Goal: Task Accomplishment & Management: Manage account settings

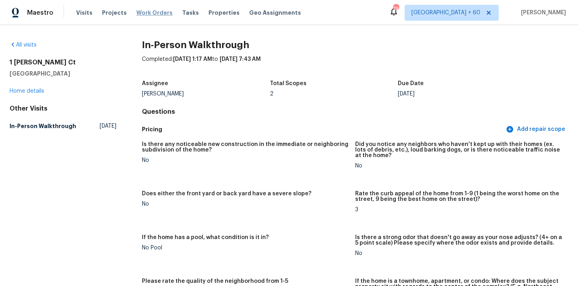
click at [155, 11] on span "Work Orders" at bounding box center [154, 13] width 36 height 8
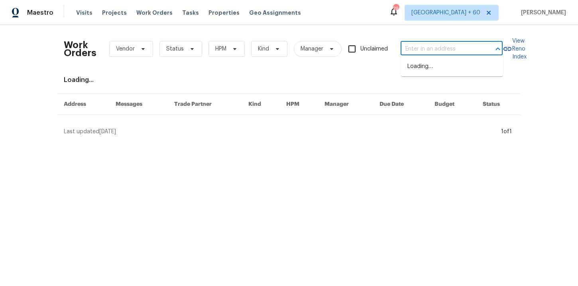
click at [441, 45] on input "text" at bounding box center [440, 49] width 80 height 12
paste input "1514 Barcus Dr Georgetown, TX 78626"
type input "1514 Barcus Dr Georgetown, TX 78626"
click at [447, 66] on li "1514 Barcus Dr, Georgetown, TX 78626" at bounding box center [452, 71] width 102 height 22
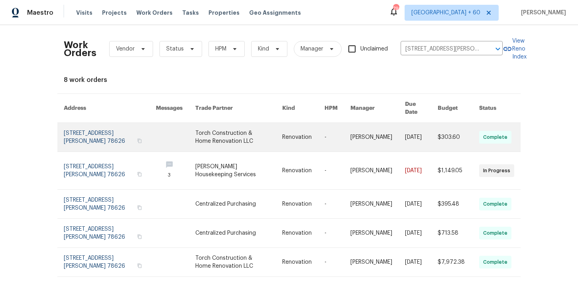
click at [110, 132] on link at bounding box center [110, 137] width 92 height 29
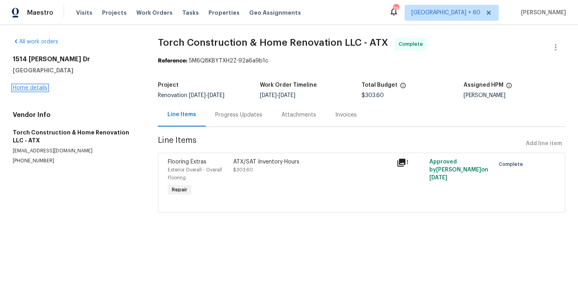
click at [31, 88] on link "Home details" at bounding box center [30, 88] width 35 height 6
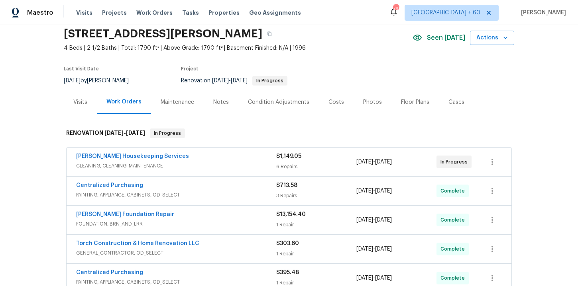
scroll to position [108, 0]
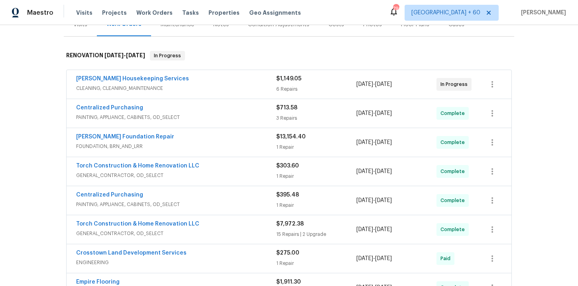
click at [219, 82] on div "Arelis Housekeeping Services" at bounding box center [176, 80] width 200 height 10
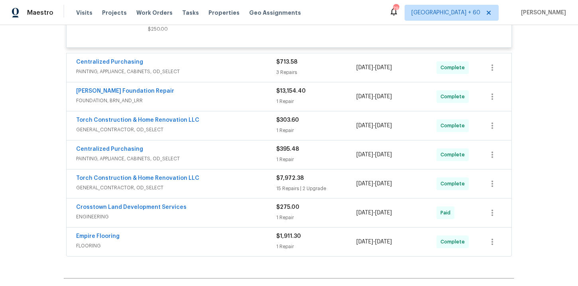
scroll to position [899, 0]
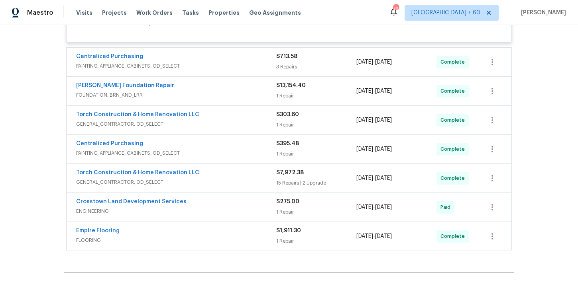
click at [231, 237] on span "FLOORING" at bounding box center [176, 241] width 200 height 8
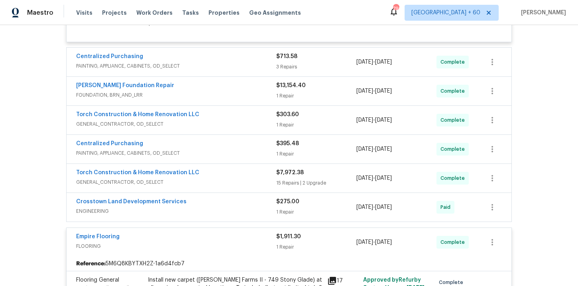
click at [234, 91] on span "FOUNDATION, BRN_AND_LRR" at bounding box center [176, 95] width 200 height 8
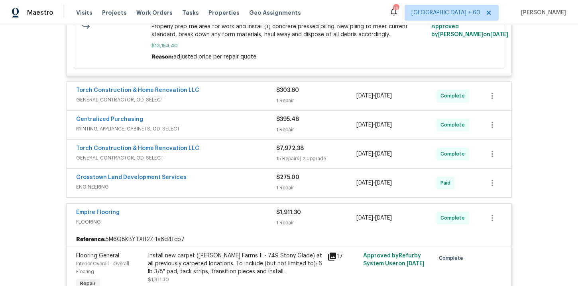
scroll to position [1070, 0]
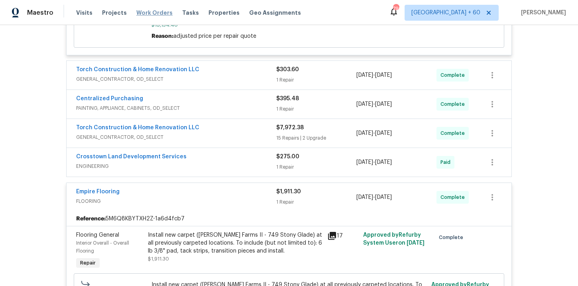
click at [152, 12] on span "Work Orders" at bounding box center [154, 13] width 36 height 8
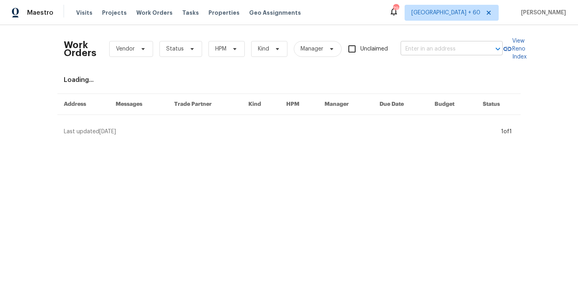
click at [427, 46] on input "text" at bounding box center [440, 49] width 80 height 12
paste input "1220 Creekview Dr Round Rock, TX 78681"
type input "1220 Creekview Dr Round Rock, TX 78681"
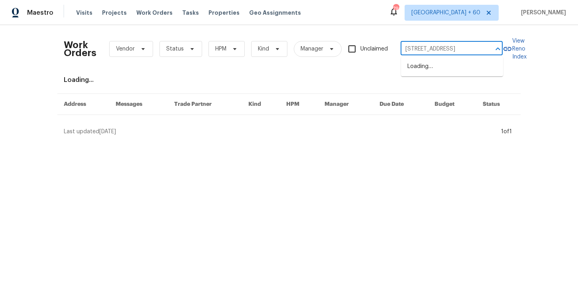
scroll to position [0, 32]
click at [437, 71] on li "1220 Creekview Dr, Round Rock, TX 78681" at bounding box center [452, 66] width 102 height 13
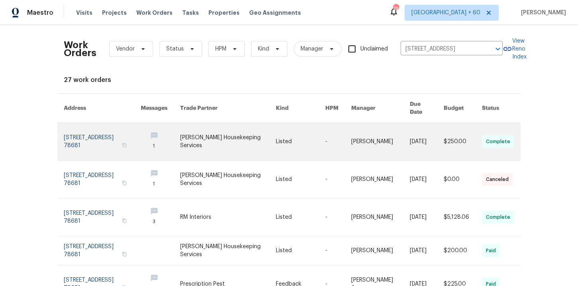
click at [88, 124] on link at bounding box center [102, 141] width 77 height 37
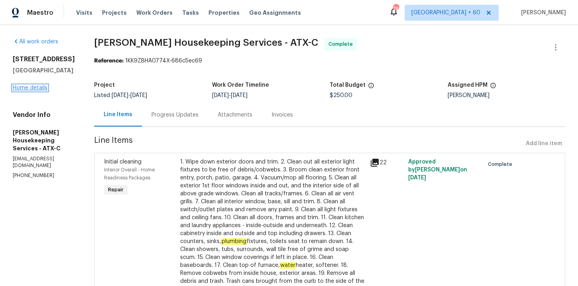
click at [34, 88] on link "Home details" at bounding box center [30, 88] width 35 height 6
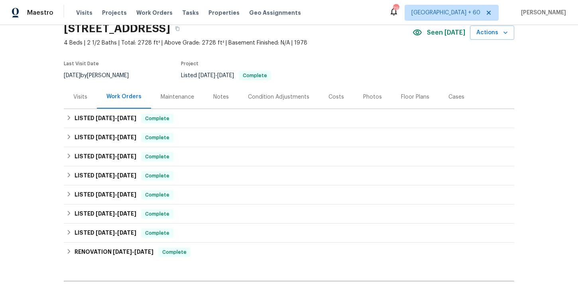
scroll to position [49, 0]
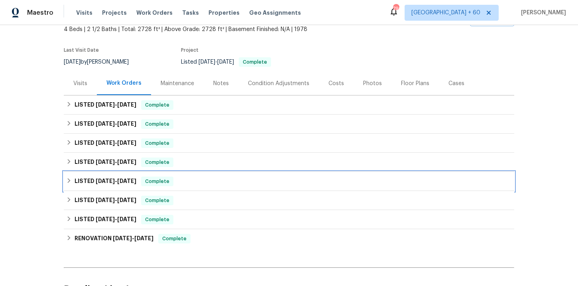
click at [199, 182] on div "LISTED 2/27/25 - 3/22/25 Complete" at bounding box center [288, 182] width 445 height 10
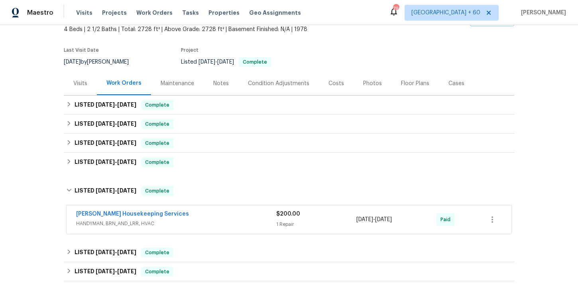
click at [207, 219] on div "Arelis Housekeeping Services" at bounding box center [176, 215] width 200 height 10
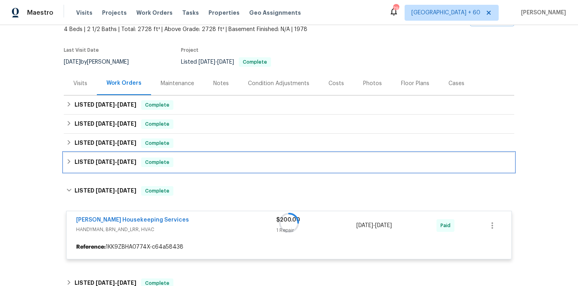
click at [204, 167] on div "LISTED 4/17/25 - 4/28/25 Complete" at bounding box center [288, 163] width 445 height 10
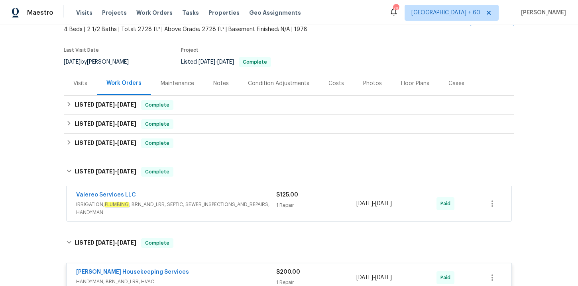
click at [213, 204] on span "IRRIGATION, PLUMBING , BRN_AND_LRR, SEPTIC, SEWER_INSPECTIONS_AND_REPAIRS, HAND…" at bounding box center [176, 209] width 200 height 16
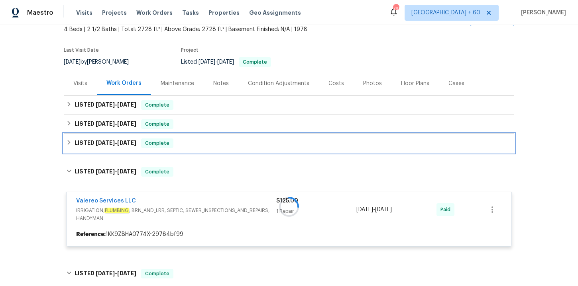
click at [198, 143] on div "LISTED 4/29/25 - 5/5/25 Complete" at bounding box center [288, 144] width 445 height 10
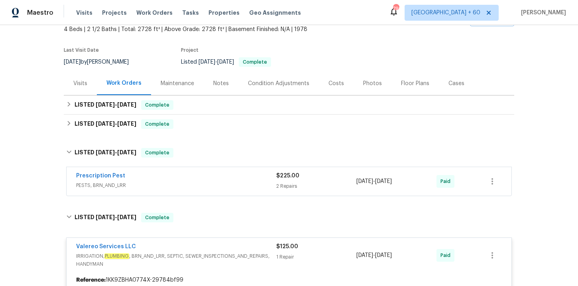
click at [203, 182] on span "PESTS, BRN_AND_LRR" at bounding box center [176, 186] width 200 height 8
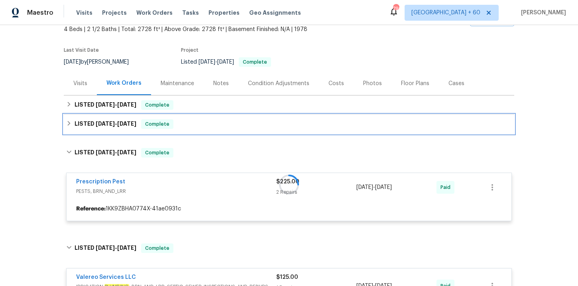
click at [196, 126] on div "LISTED 6/17/25 - 6/20/25 Complete" at bounding box center [288, 125] width 445 height 10
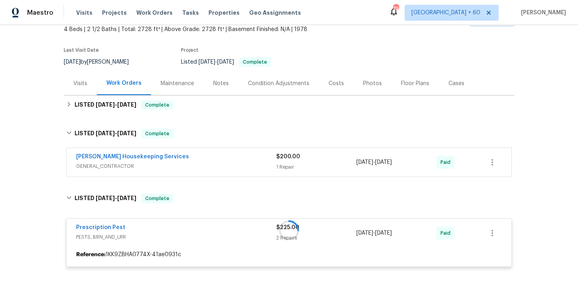
click at [204, 160] on div "Arelis Housekeeping Services" at bounding box center [176, 158] width 200 height 10
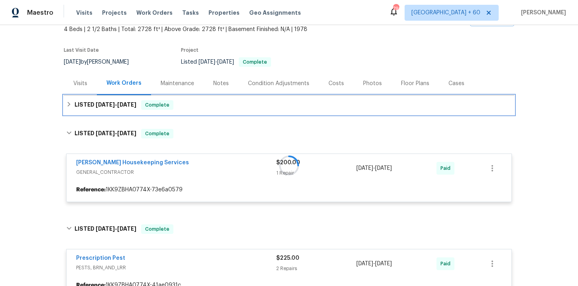
click at [205, 104] on div "LISTED 8/6/25 - 8/28/25 Complete" at bounding box center [288, 105] width 445 height 10
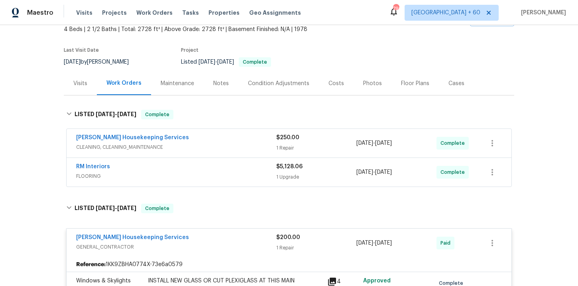
click at [212, 169] on div "RM Interiors" at bounding box center [176, 168] width 200 height 10
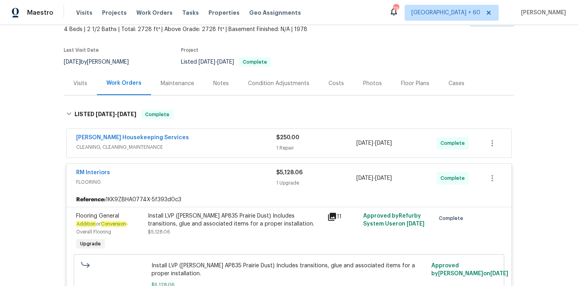
scroll to position [106, 0]
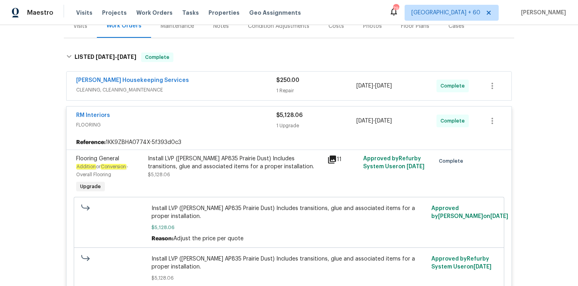
click at [205, 86] on div "Arelis Housekeeping Services" at bounding box center [176, 81] width 200 height 10
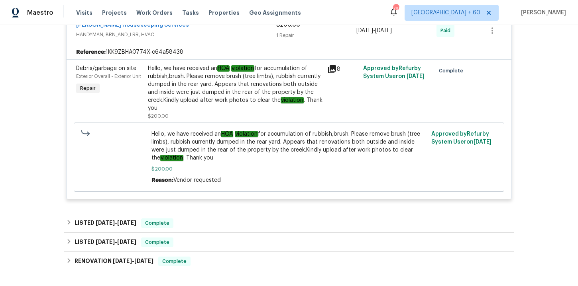
scroll to position [1327, 0]
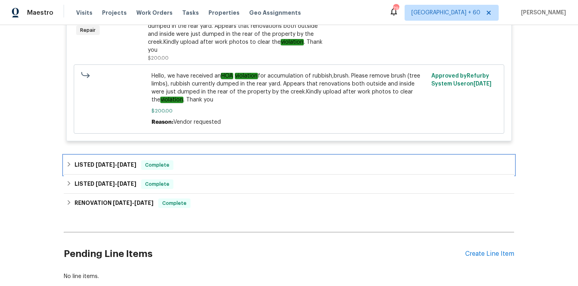
click at [204, 161] on div "LISTED 1/9/25 - 1/10/25 Complete" at bounding box center [288, 166] width 445 height 10
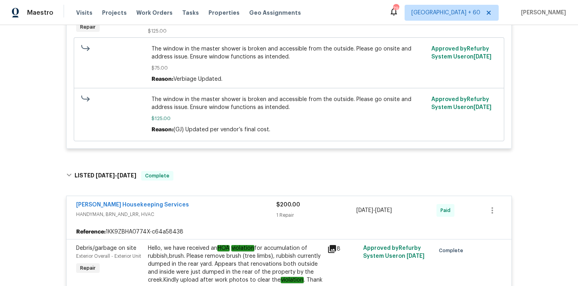
scroll to position [1004, 0]
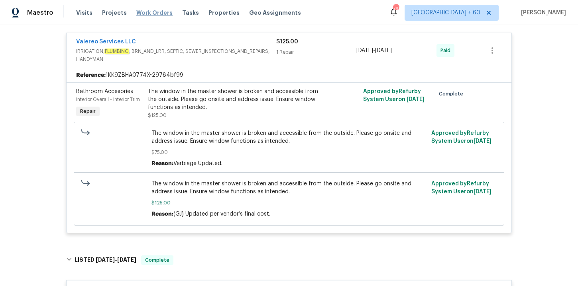
click at [137, 15] on span "Work Orders" at bounding box center [154, 13] width 36 height 8
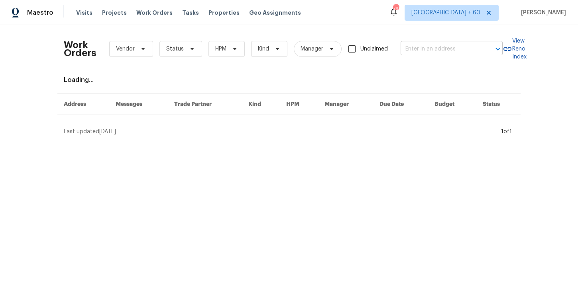
click at [423, 49] on input "text" at bounding box center [440, 49] width 80 height 12
paste input "790 Harvard St Englewood, FL 34223"
type input "790 Harvard St Englewood, FL 34223"
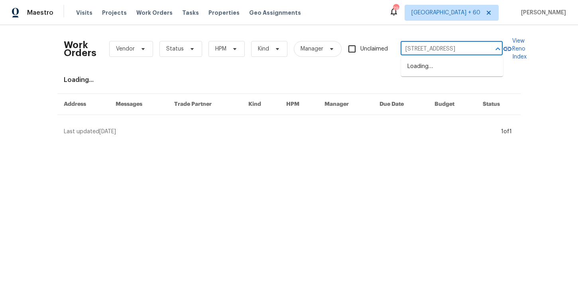
scroll to position [0, 22]
click at [432, 73] on li "790 Harvard St, Englewood, FL 34223" at bounding box center [452, 66] width 102 height 13
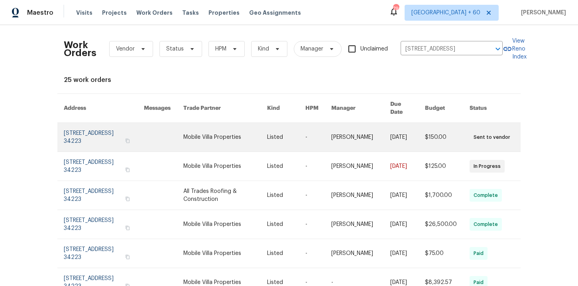
click at [90, 131] on link at bounding box center [104, 137] width 80 height 29
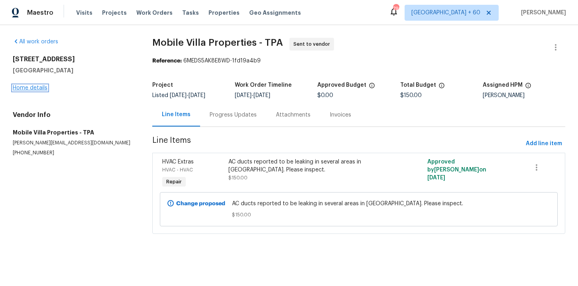
click at [41, 88] on link "Home details" at bounding box center [30, 88] width 35 height 6
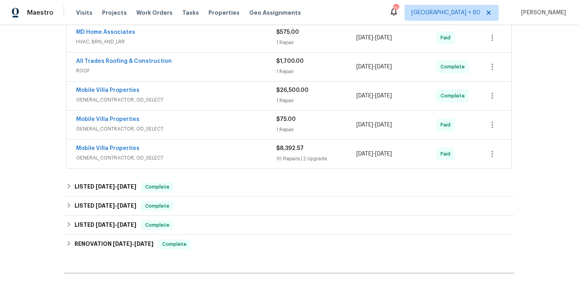
scroll to position [215, 0]
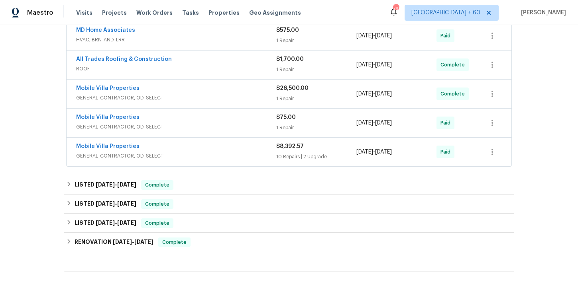
click at [200, 155] on span "GENERAL_CONTRACTOR, OD_SELECT" at bounding box center [176, 156] width 200 height 8
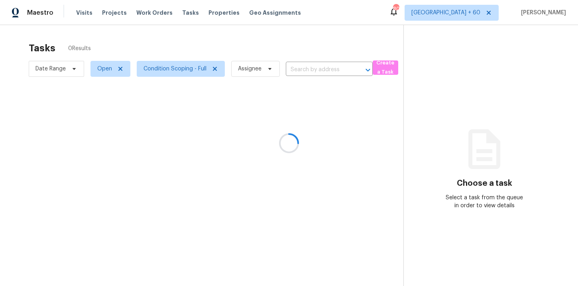
click at [162, 12] on div at bounding box center [289, 143] width 578 height 286
click at [150, 13] on div at bounding box center [289, 143] width 578 height 286
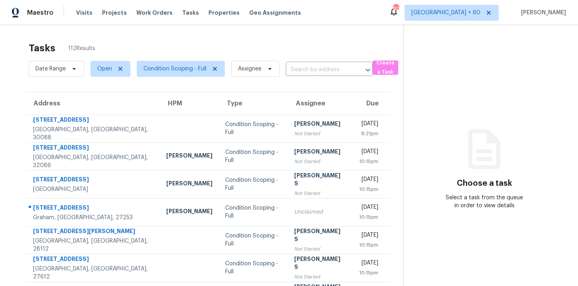
click at [150, 13] on span "Work Orders" at bounding box center [154, 13] width 36 height 8
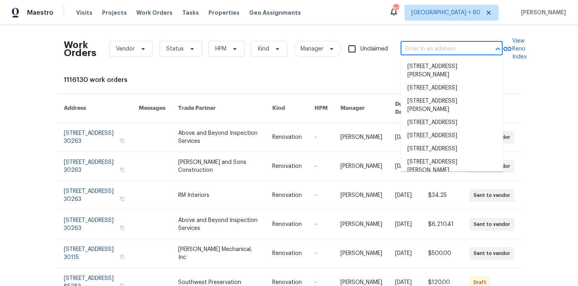
click at [421, 49] on input "text" at bounding box center [440, 49] width 80 height 12
paste input "[STREET_ADDRESS]"
type input "[STREET_ADDRESS]"
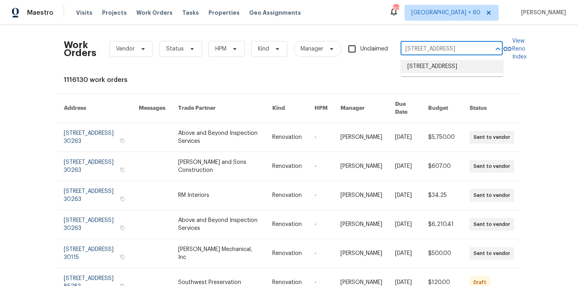
click at [439, 67] on li "[STREET_ADDRESS]" at bounding box center [452, 66] width 102 height 13
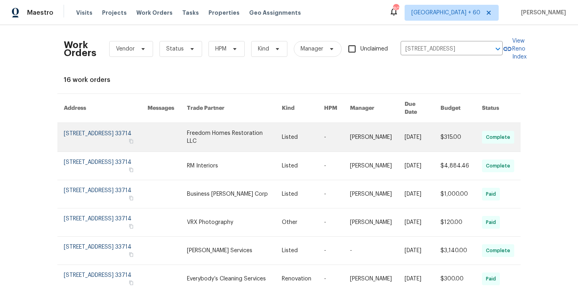
click at [86, 133] on link at bounding box center [106, 137] width 84 height 29
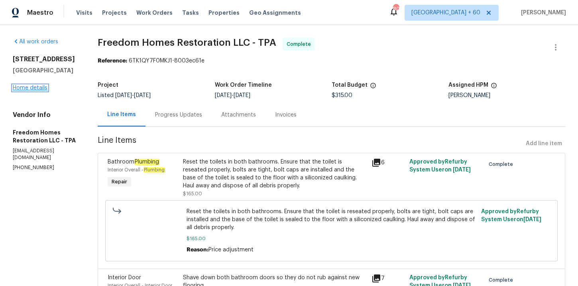
click at [40, 91] on link "Home details" at bounding box center [30, 88] width 35 height 6
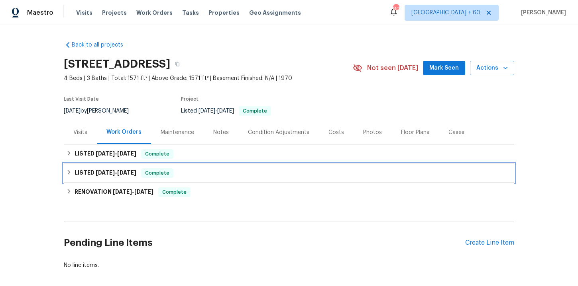
click at [194, 176] on div "LISTED [DATE] - [DATE] Complete" at bounding box center [288, 174] width 445 height 10
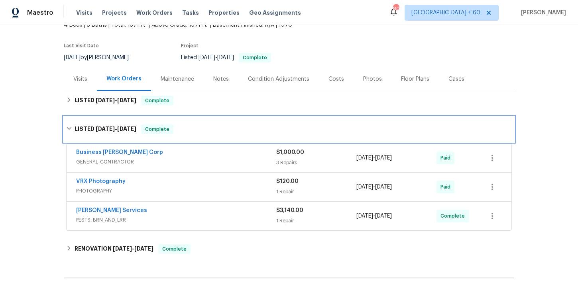
scroll to position [53, 0]
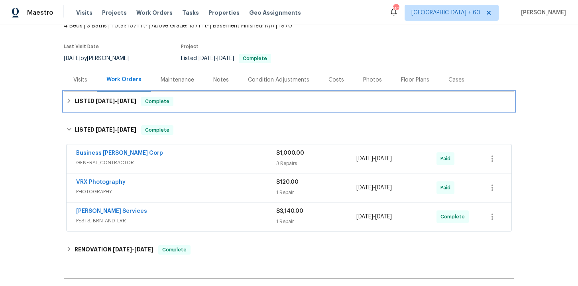
click at [202, 105] on div "LISTED [DATE] - [DATE] Complete" at bounding box center [288, 102] width 445 height 10
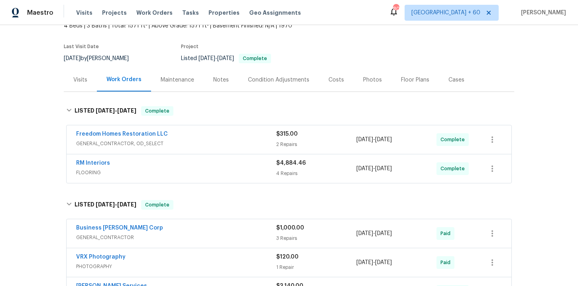
click at [202, 170] on span "FLOORING" at bounding box center [176, 173] width 200 height 8
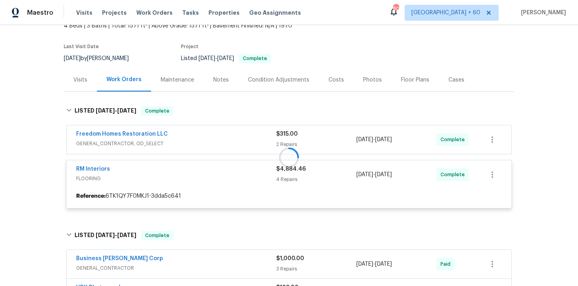
click at [196, 132] on div at bounding box center [289, 157] width 450 height 118
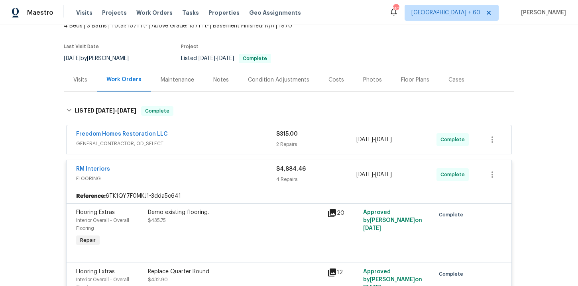
click at [200, 145] on span "GENERAL_CONTRACTOR, OD_SELECT" at bounding box center [176, 144] width 200 height 8
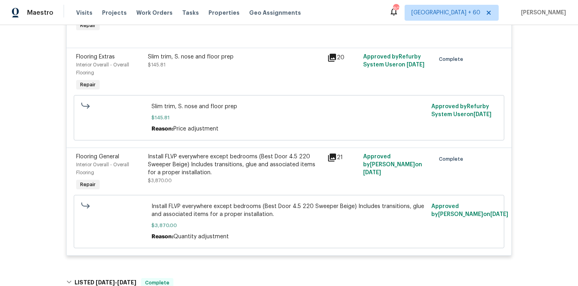
scroll to position [691, 0]
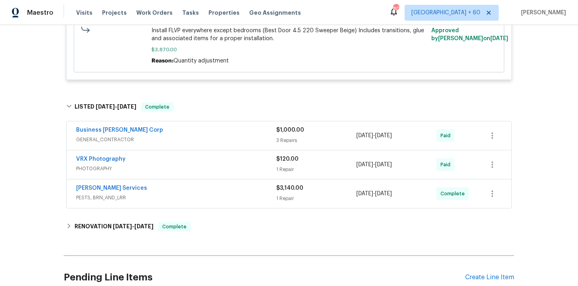
click at [220, 192] on div "[PERSON_NAME] Services" at bounding box center [176, 189] width 200 height 10
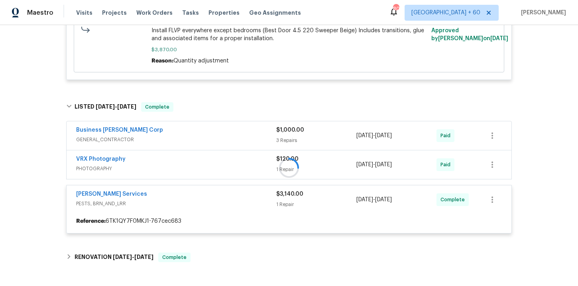
scroll to position [622, 0]
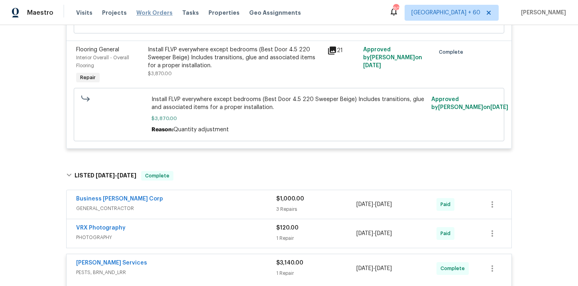
click at [149, 12] on span "Work Orders" at bounding box center [154, 13] width 36 height 8
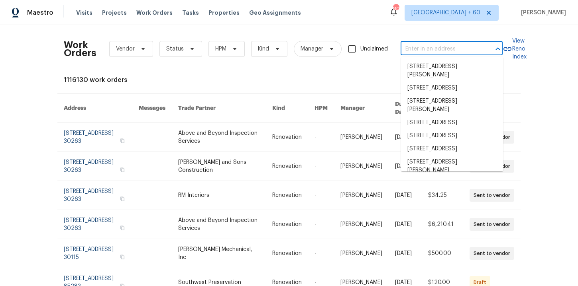
click at [425, 49] on input "text" at bounding box center [440, 49] width 80 height 12
paste input "[STREET_ADDRESS][PERSON_NAME]"
type input "[STREET_ADDRESS][PERSON_NAME]"
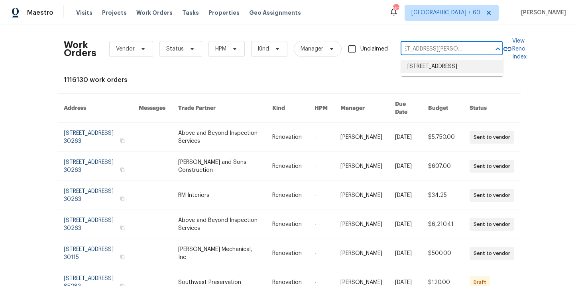
click at [438, 73] on li "[STREET_ADDRESS]" at bounding box center [452, 66] width 102 height 13
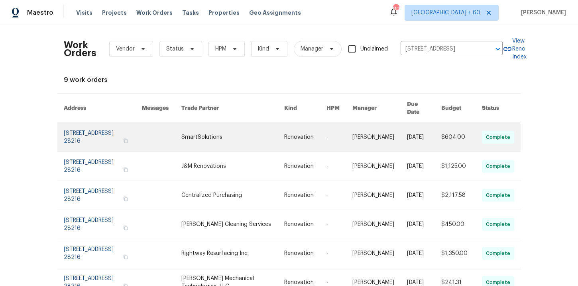
click at [85, 133] on link at bounding box center [103, 137] width 78 height 29
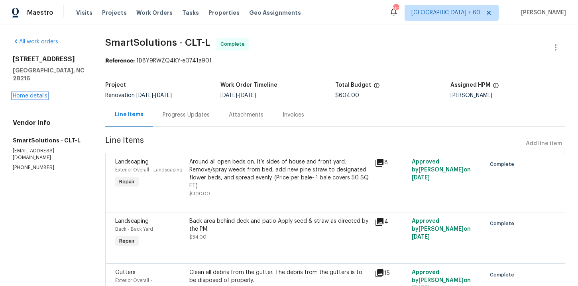
click at [37, 93] on link "Home details" at bounding box center [30, 96] width 35 height 6
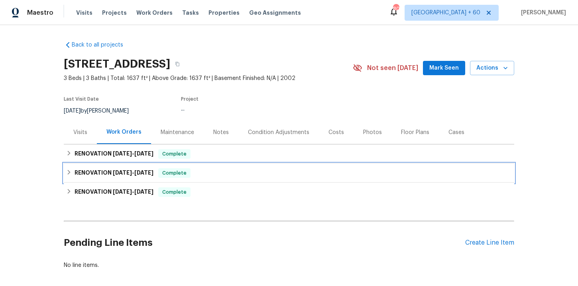
click at [204, 172] on div "RENOVATION [DATE] - [DATE] Complete" at bounding box center [288, 174] width 445 height 10
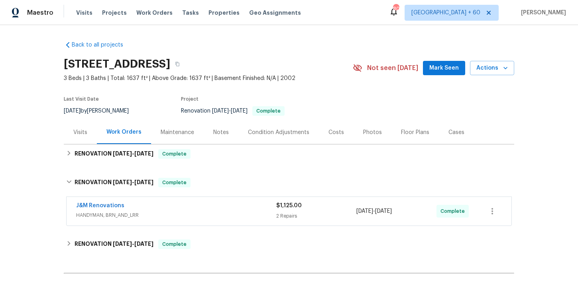
click at [208, 212] on span "HANDYMAN, BRN_AND_LRR" at bounding box center [176, 216] width 200 height 8
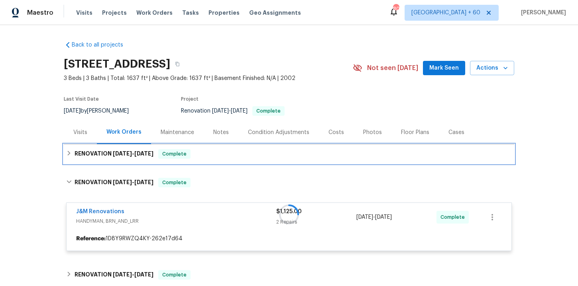
click at [218, 151] on div "RENOVATION [DATE] - [DATE] Complete" at bounding box center [288, 154] width 445 height 10
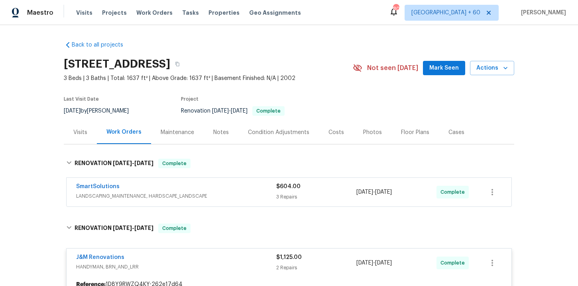
click at [228, 188] on div "SmartSolutions" at bounding box center [176, 188] width 200 height 10
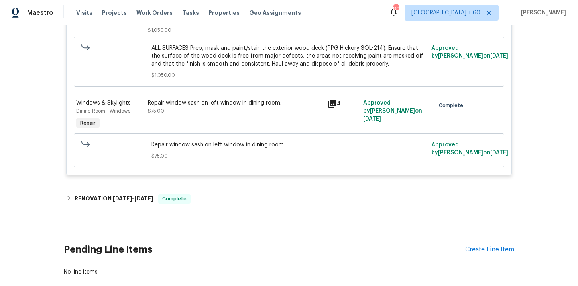
scroll to position [550, 0]
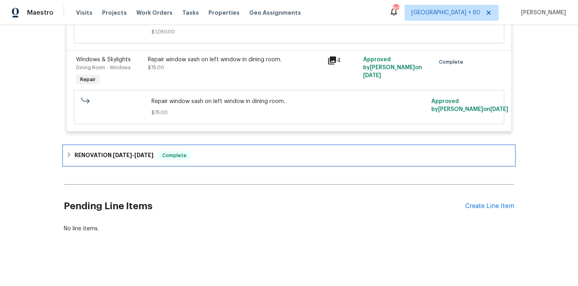
click at [220, 162] on div "RENOVATION [DATE] - [DATE] Complete" at bounding box center [289, 155] width 450 height 19
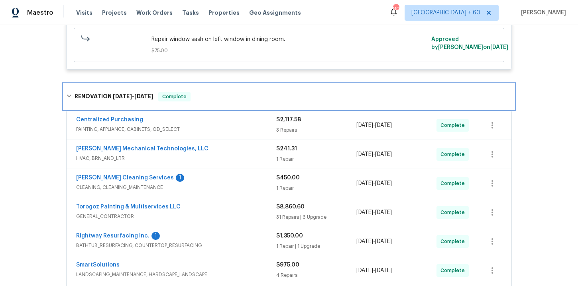
scroll to position [655, 0]
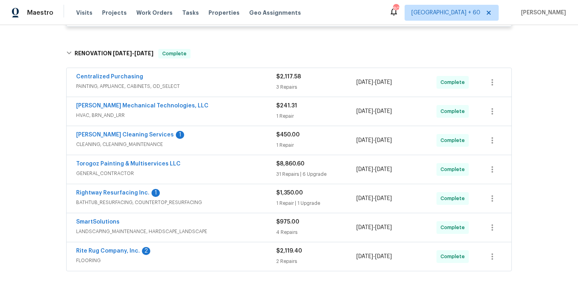
click at [235, 255] on div "Rite Rug Company, Inc. 2" at bounding box center [176, 252] width 200 height 10
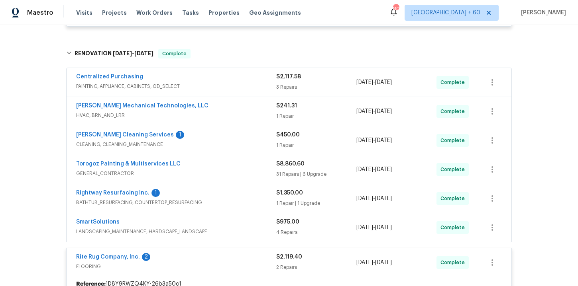
click at [234, 202] on span "BATHTUB_RESURFACING, COUNTERTOP_RESURFACING" at bounding box center [176, 203] width 200 height 8
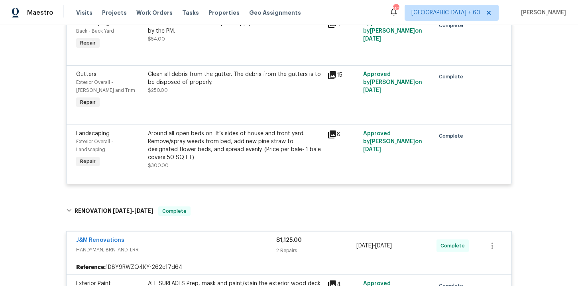
scroll to position [0, 0]
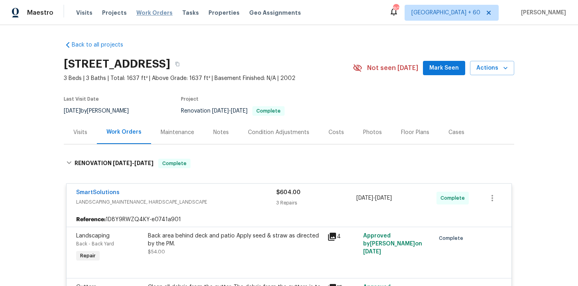
click at [152, 14] on span "Work Orders" at bounding box center [154, 13] width 36 height 8
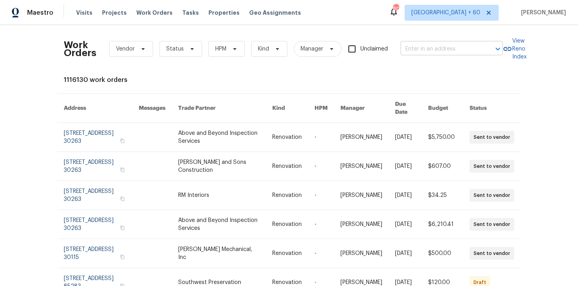
click at [422, 47] on input "text" at bounding box center [440, 49] width 80 height 12
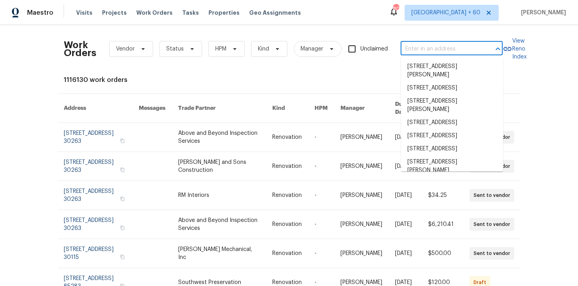
paste input "[STREET_ADDRESS][PERSON_NAME]"
type input "[STREET_ADDRESS][PERSON_NAME]"
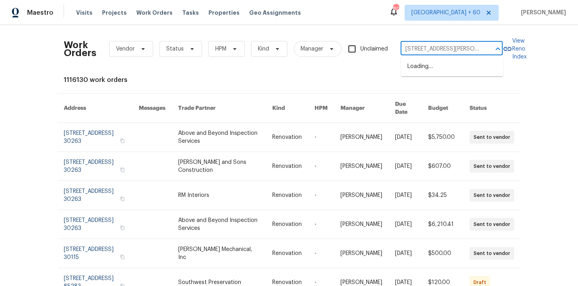
scroll to position [0, 41]
click at [432, 65] on li "[STREET_ADDRESS][PERSON_NAME]" at bounding box center [452, 71] width 102 height 22
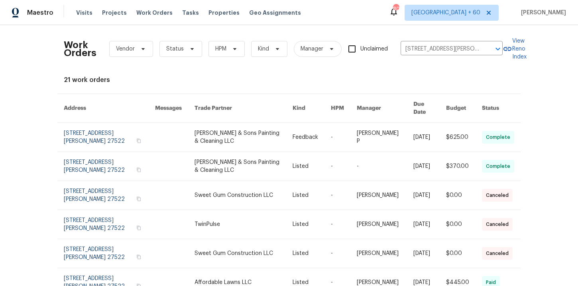
click at [84, 131] on link at bounding box center [109, 137] width 91 height 29
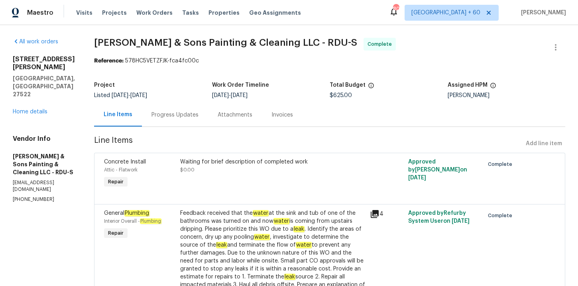
scroll to position [93, 0]
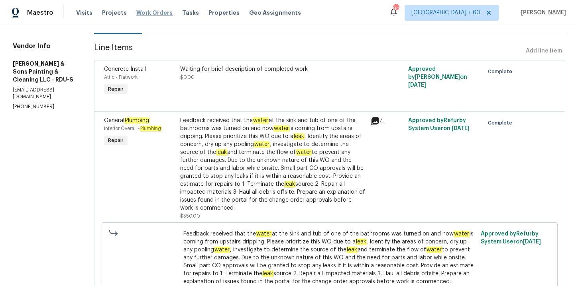
click at [151, 12] on span "Work Orders" at bounding box center [154, 13] width 36 height 8
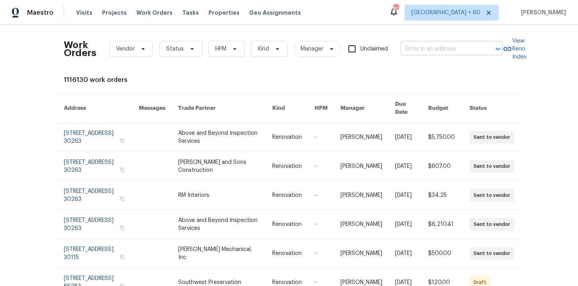
click at [419, 45] on input "text" at bounding box center [440, 49] width 80 height 12
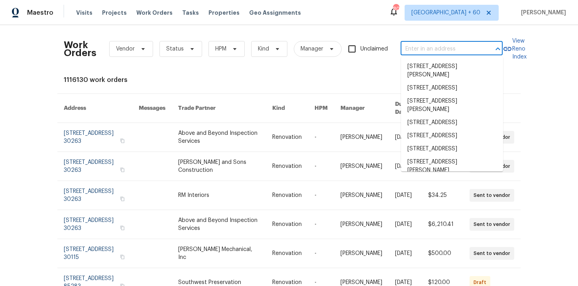
paste input "[STREET_ADDRESS]"
type input "[STREET_ADDRESS]"
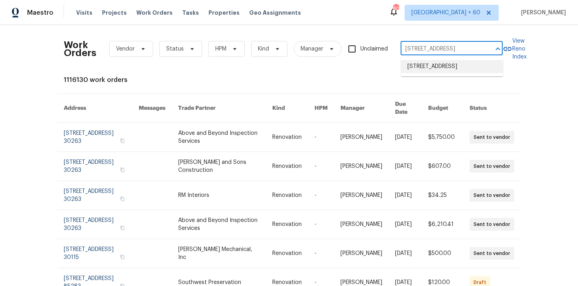
click at [446, 70] on li "[STREET_ADDRESS]" at bounding box center [452, 66] width 102 height 13
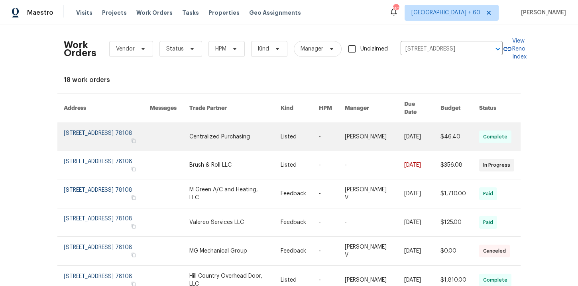
click at [88, 133] on link at bounding box center [107, 137] width 86 height 28
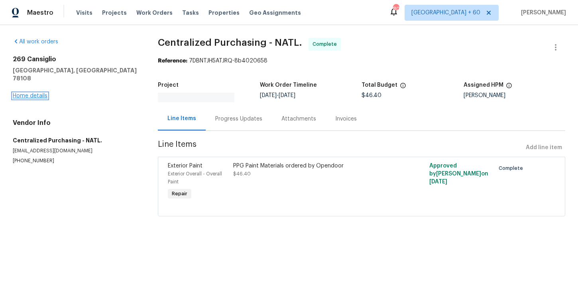
click at [35, 93] on link "Home details" at bounding box center [30, 96] width 35 height 6
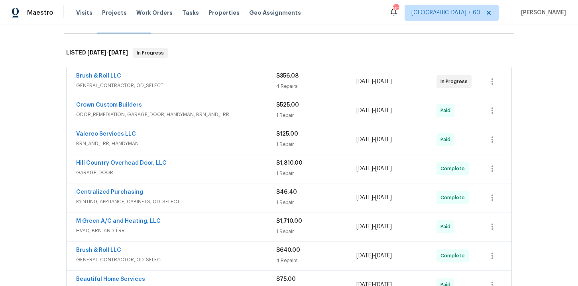
scroll to position [239, 0]
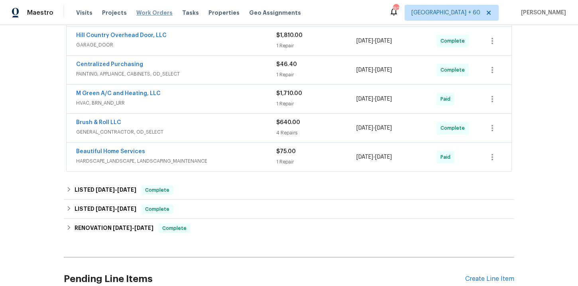
click at [136, 11] on span "Work Orders" at bounding box center [154, 13] width 36 height 8
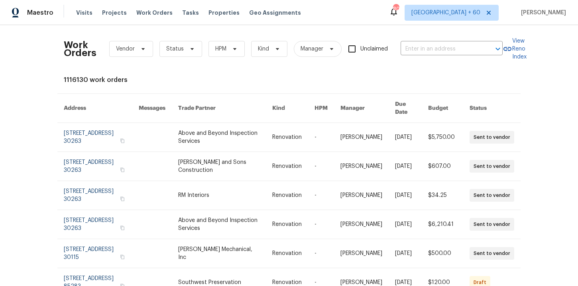
click at [427, 39] on div "Work Orders Vendor Status HPM Kind Manager Unclaimed ​" at bounding box center [283, 48] width 439 height 35
click at [427, 44] on input "text" at bounding box center [440, 49] width 80 height 12
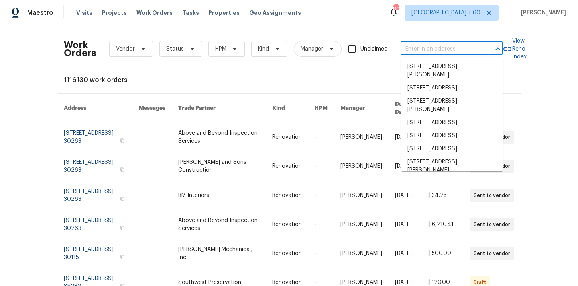
paste input "[STREET_ADDRESS][PERSON_NAME][PERSON_NAME]"
type input "[STREET_ADDRESS][PERSON_NAME][PERSON_NAME]"
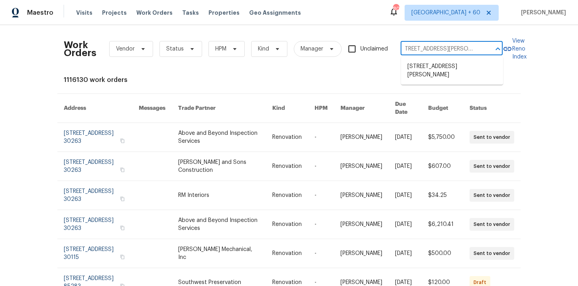
click at [430, 63] on li "[STREET_ADDRESS][PERSON_NAME]" at bounding box center [452, 71] width 102 height 22
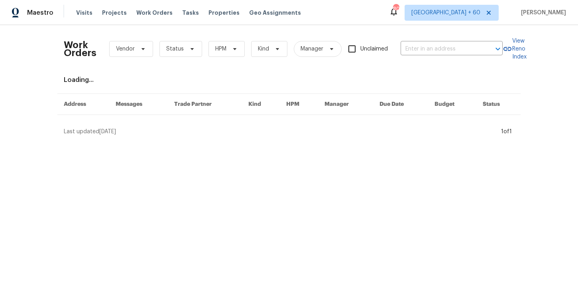
type input "[STREET_ADDRESS][PERSON_NAME]"
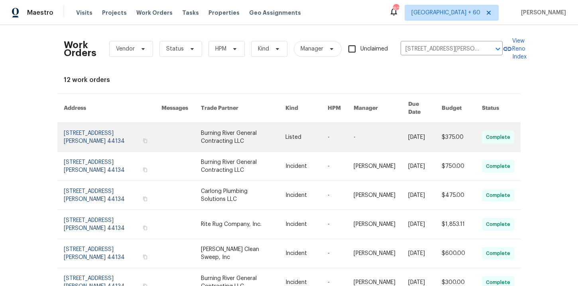
click at [84, 132] on link at bounding box center [113, 137] width 98 height 29
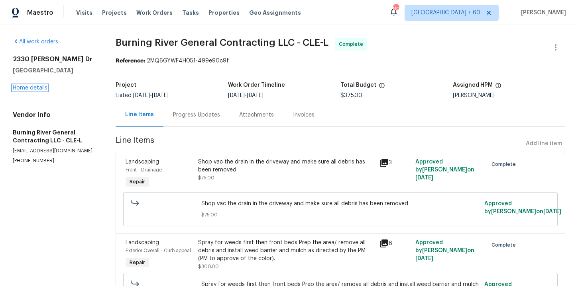
click at [31, 88] on link "Home details" at bounding box center [30, 88] width 35 height 6
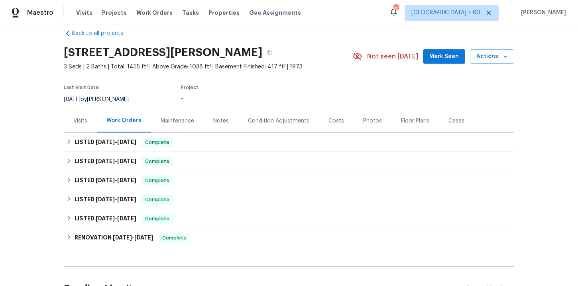
scroll to position [14, 0]
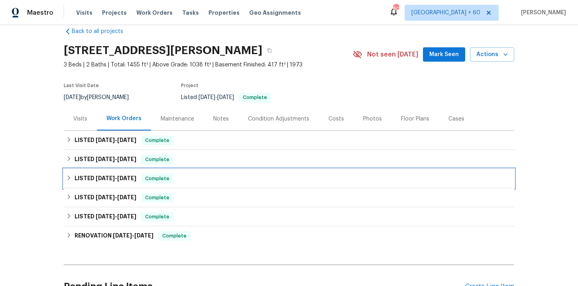
click at [206, 176] on div "LISTED [DATE] - [DATE] Complete" at bounding box center [288, 179] width 445 height 10
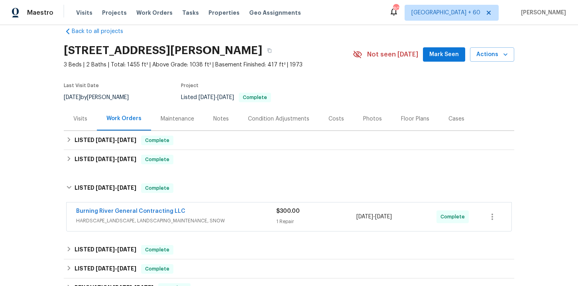
click at [217, 216] on div "Burning River General Contracting LLC" at bounding box center [176, 213] width 200 height 10
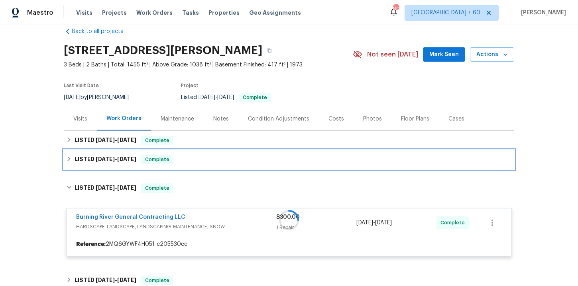
click at [208, 159] on div "LISTED [DATE] - [DATE] Complete" at bounding box center [288, 160] width 445 height 10
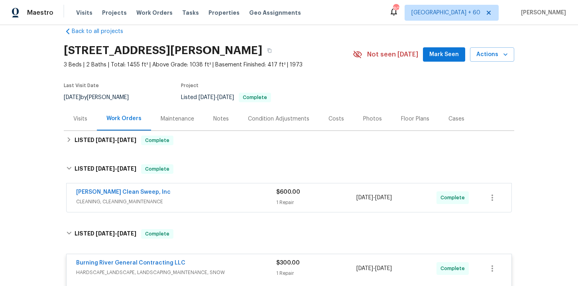
click at [220, 196] on div "[PERSON_NAME] Clean Sweep, Inc" at bounding box center [176, 193] width 200 height 10
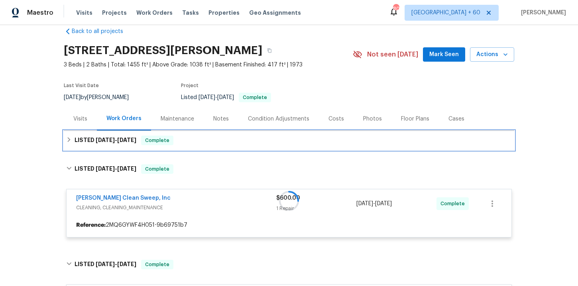
click at [208, 143] on div "LISTED [DATE] - [DATE] Complete" at bounding box center [288, 141] width 445 height 10
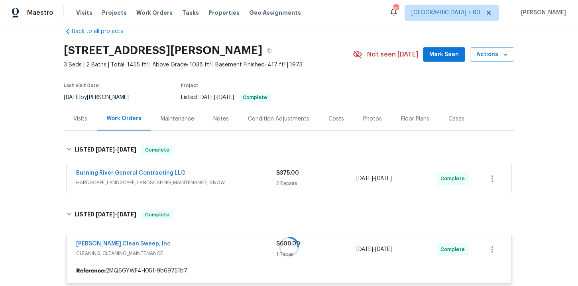
click at [222, 179] on span "HARDSCAPE_LANDSCAPE, LANDSCAPING_MAINTENANCE, SNOW" at bounding box center [176, 183] width 200 height 8
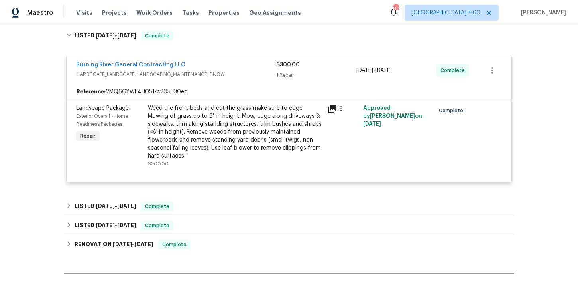
scroll to position [718, 0]
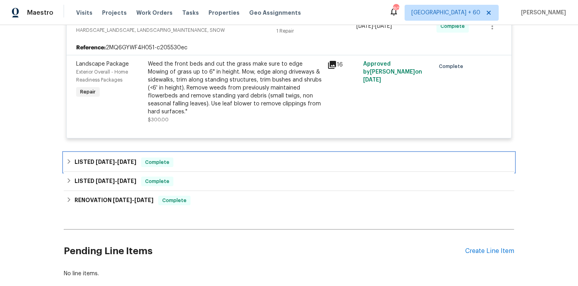
click at [214, 162] on div "LISTED [DATE] - [DATE] Complete" at bounding box center [288, 163] width 445 height 10
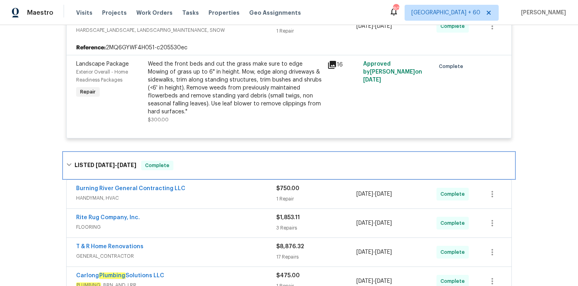
scroll to position [779, 0]
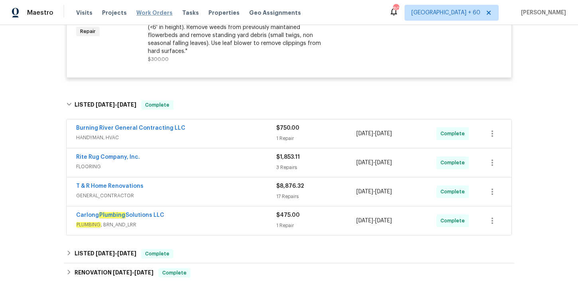
click at [155, 12] on span "Work Orders" at bounding box center [154, 13] width 36 height 8
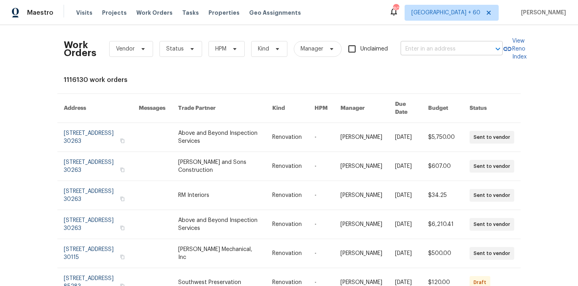
click at [430, 52] on input "text" at bounding box center [440, 49] width 80 height 12
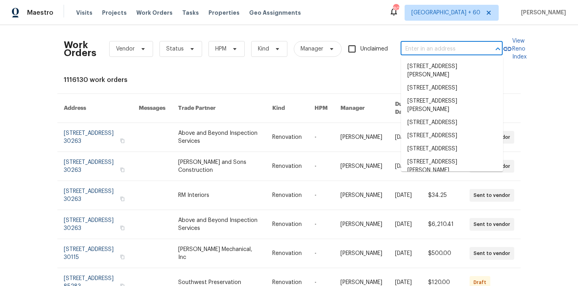
paste input "[STREET_ADDRESS]"
type input "[STREET_ADDRESS]"
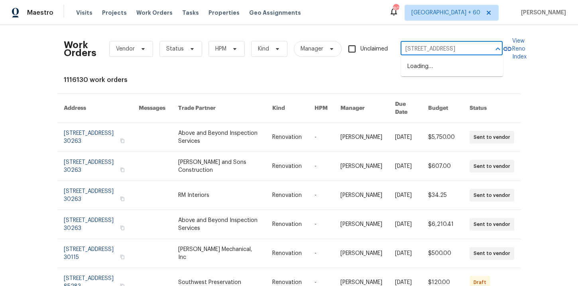
scroll to position [0, 19]
click at [439, 69] on li "[STREET_ADDRESS]" at bounding box center [452, 66] width 102 height 13
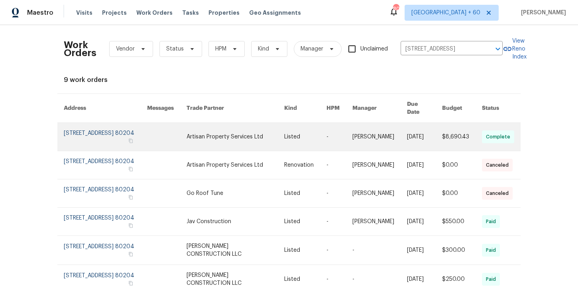
click at [84, 125] on link at bounding box center [105, 137] width 83 height 28
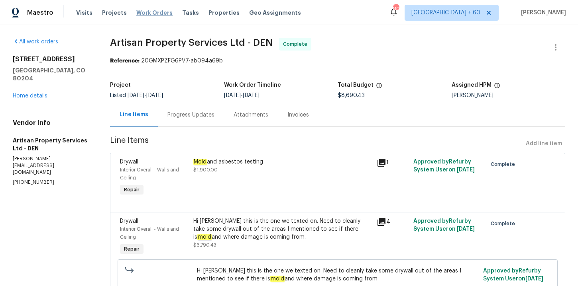
click at [159, 9] on span "Work Orders" at bounding box center [154, 13] width 36 height 8
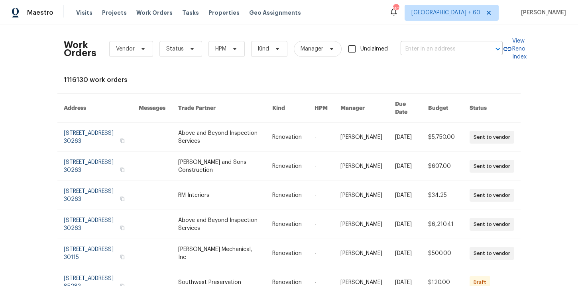
click at [416, 46] on input "text" at bounding box center [440, 49] width 80 height 12
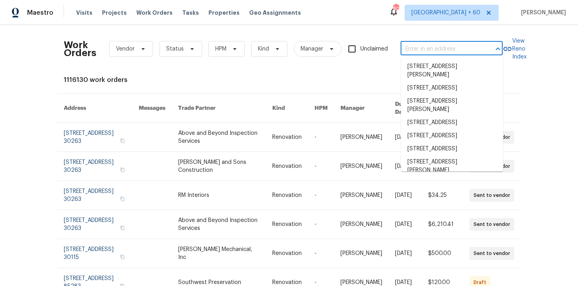
paste input "[STREET_ADDRESS][PERSON_NAME]"
type input "[STREET_ADDRESS][PERSON_NAME]"
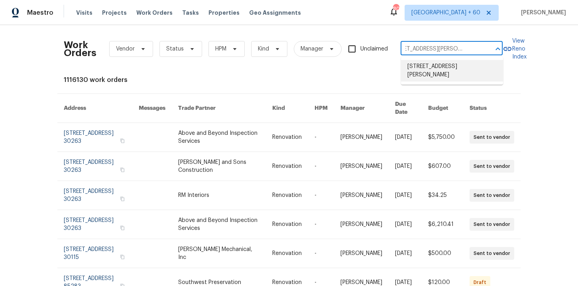
click at [429, 70] on li "[STREET_ADDRESS][PERSON_NAME]" at bounding box center [452, 71] width 102 height 22
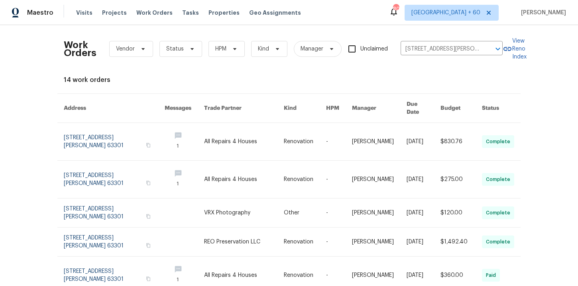
click at [92, 132] on link at bounding box center [114, 141] width 101 height 37
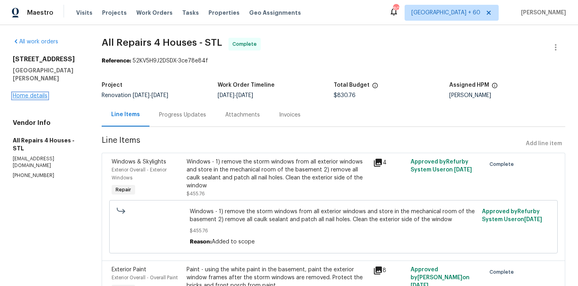
click at [39, 93] on link "Home details" at bounding box center [30, 96] width 35 height 6
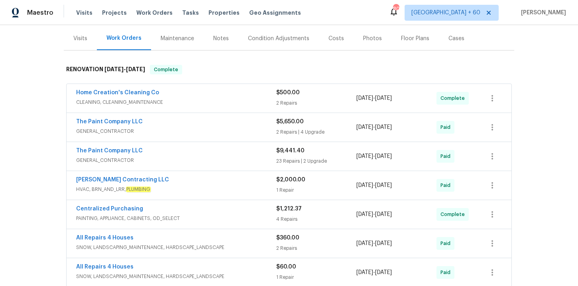
scroll to position [162, 0]
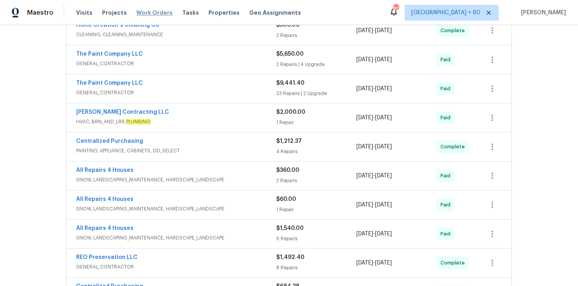
click at [141, 14] on span "Work Orders" at bounding box center [154, 13] width 36 height 8
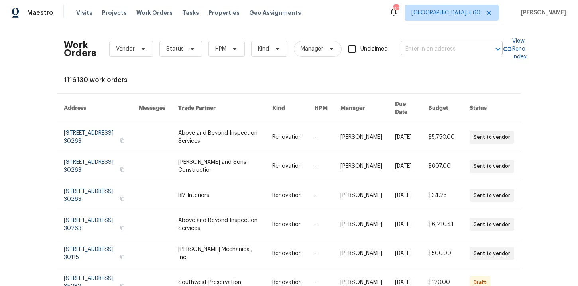
click at [416, 47] on input "text" at bounding box center [440, 49] width 80 height 12
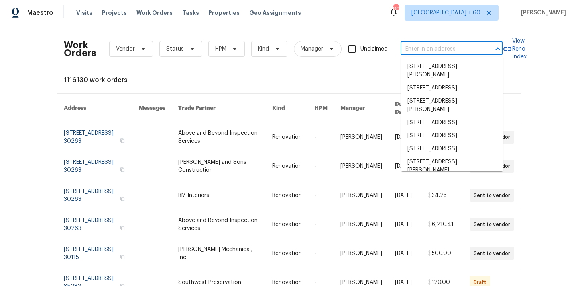
paste input "[STREET_ADDRESS][PERSON_NAME]"
type input "[STREET_ADDRESS][PERSON_NAME]"
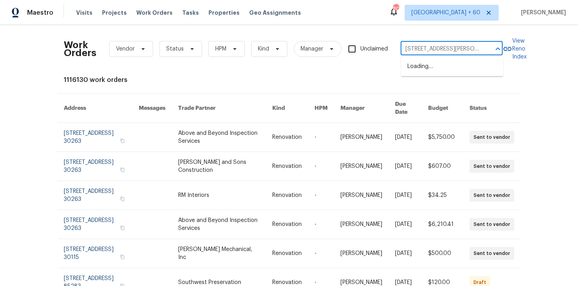
scroll to position [0, 50]
click at [431, 73] on li "[STREET_ADDRESS]" at bounding box center [452, 66] width 102 height 13
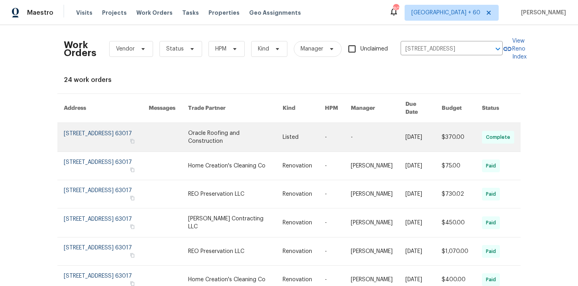
click at [99, 128] on link at bounding box center [106, 137] width 85 height 29
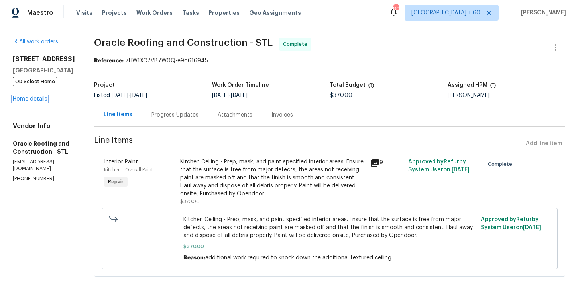
click at [35, 102] on link "Home details" at bounding box center [30, 99] width 35 height 6
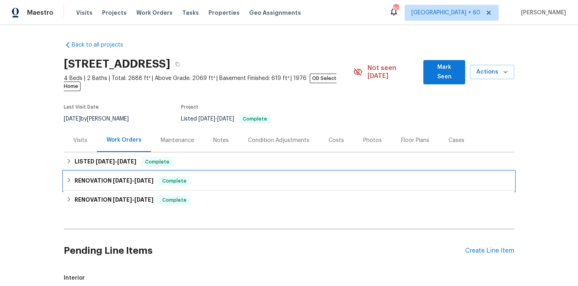
click at [212, 176] on div "RENOVATION [DATE] - [DATE] Complete" at bounding box center [288, 181] width 445 height 10
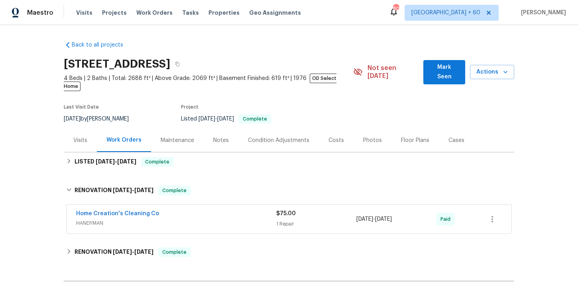
click at [214, 211] on div "Home Creation's Cleaning Co" at bounding box center [176, 215] width 200 height 10
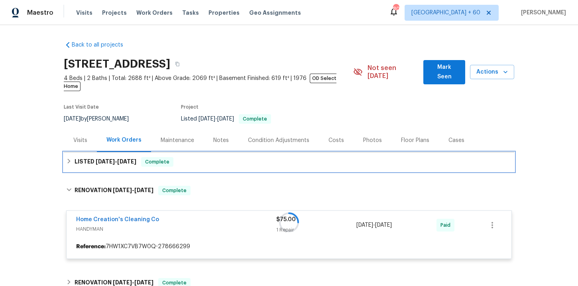
click at [200, 160] on div "LISTED [DATE] - [DATE] Complete" at bounding box center [289, 162] width 450 height 19
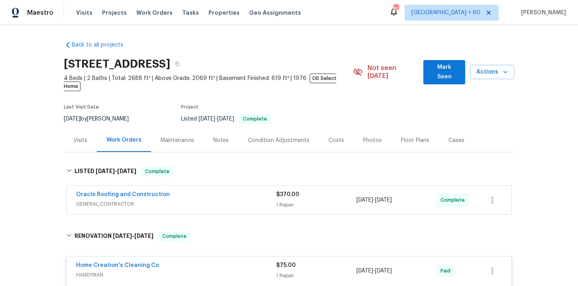
click at [210, 191] on div "Oracle Roofing and Construction" at bounding box center [176, 196] width 200 height 10
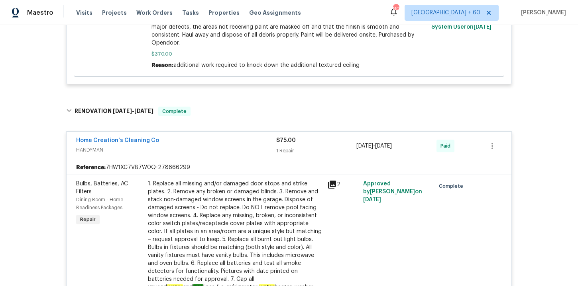
scroll to position [418, 0]
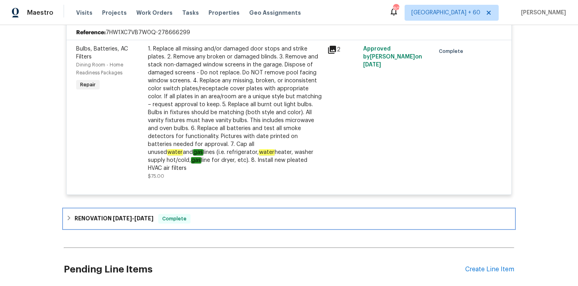
click at [208, 214] on div "RENOVATION [DATE] - [DATE] Complete" at bounding box center [288, 219] width 445 height 10
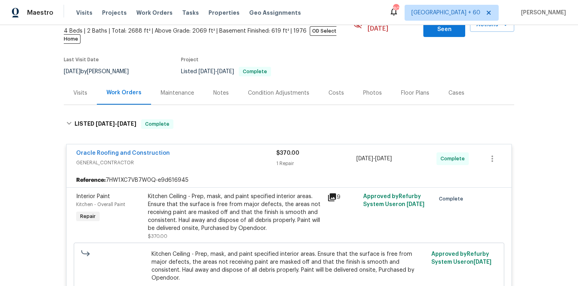
scroll to position [48, 0]
